Goal: Find specific page/section: Find specific page/section

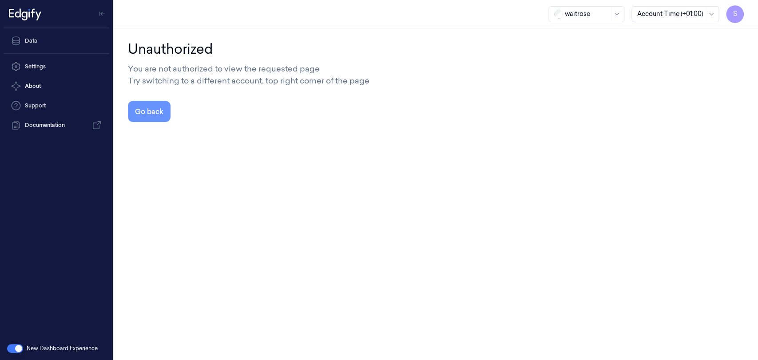
click at [145, 108] on button "Go back" at bounding box center [149, 111] width 43 height 21
